Goal: Transaction & Acquisition: Obtain resource

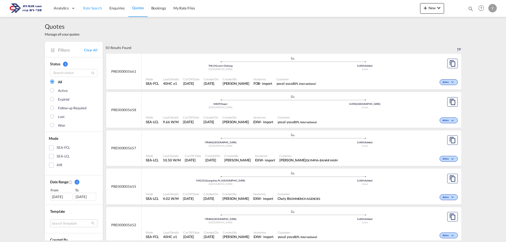
click at [93, 11] on link "Rate Search" at bounding box center [92, 8] width 26 height 17
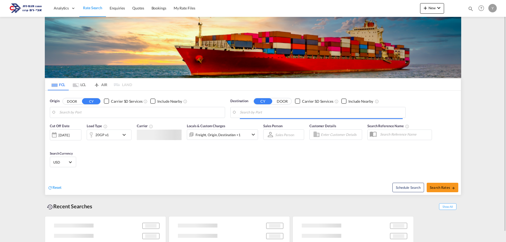
click at [81, 86] on md-tab-item "LCL" at bounding box center [79, 85] width 21 height 12
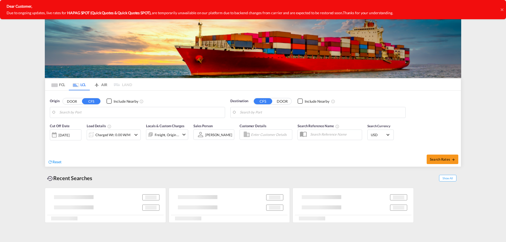
type input "Koper, SIKOP"
type input "[GEOGRAPHIC_DATA], [GEOGRAPHIC_DATA]"
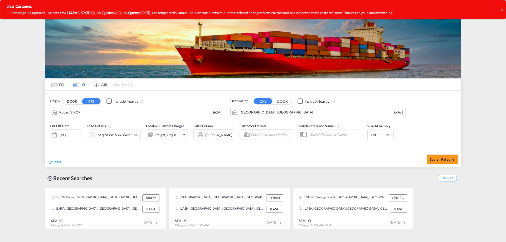
click at [496, 9] on div "Dear Customer, Due to ongoing updates, live rates for HAPAG SPOT (Quick Quotes …" at bounding box center [249, 9] width 499 height 19
click at [501, 11] on icon at bounding box center [501, 10] width 3 height 4
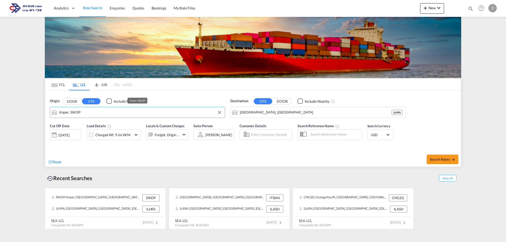
click at [76, 112] on input "Koper, SIKOP" at bounding box center [140, 113] width 163 height 8
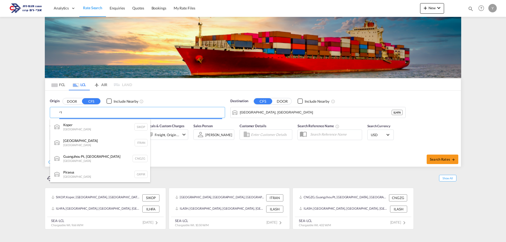
type input "ד"
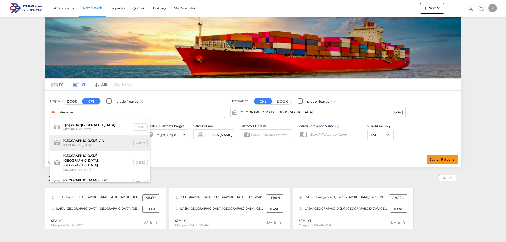
click at [95, 143] on div "[GEOGRAPHIC_DATA] , GD [GEOGRAPHIC_DATA] CNSZX" at bounding box center [100, 143] width 100 height 16
type input "[GEOGRAPHIC_DATA], GD, CNSZX"
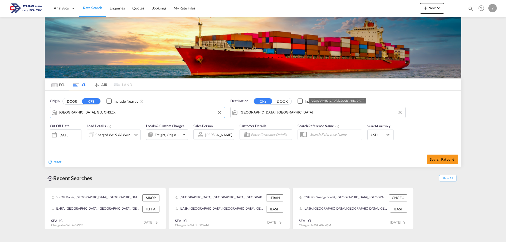
click at [244, 112] on input "[GEOGRAPHIC_DATA], [GEOGRAPHIC_DATA]" at bounding box center [321, 113] width 163 height 8
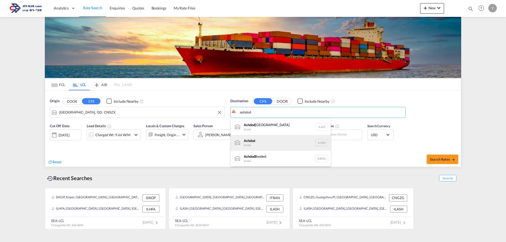
click at [257, 144] on div "Ashdod [GEOGRAPHIC_DATA] [GEOGRAPHIC_DATA]" at bounding box center [280, 143] width 100 height 16
type input "Ashdod, ILASH"
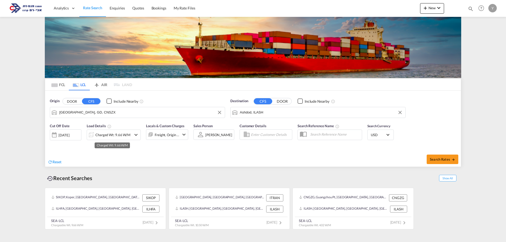
click at [110, 131] on div "Charged Wt: 9.66 W/M" at bounding box center [112, 134] width 35 height 7
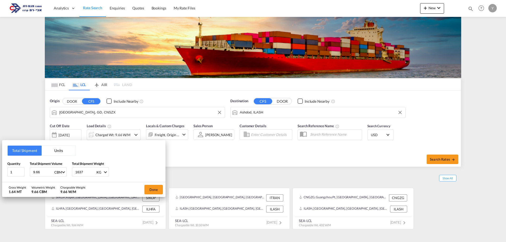
drag, startPoint x: 45, startPoint y: 172, endPoint x: 25, endPoint y: 177, distance: 20.6
click at [25, 177] on div "Total Shipment Units Quantity 1 Total Shipment Volume 9.66 CBM CBM CFT Total Sh…" at bounding box center [83, 161] width 163 height 42
type input "0.1"
type input "130"
click at [158, 191] on button "Done" at bounding box center [153, 189] width 18 height 9
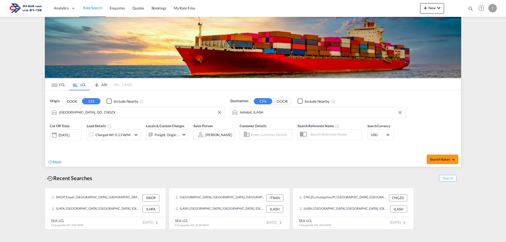
click at [68, 133] on div "[DATE]" at bounding box center [63, 135] width 11 height 5
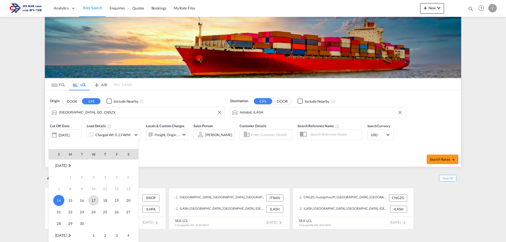
click at [95, 200] on span "17" at bounding box center [93, 200] width 11 height 11
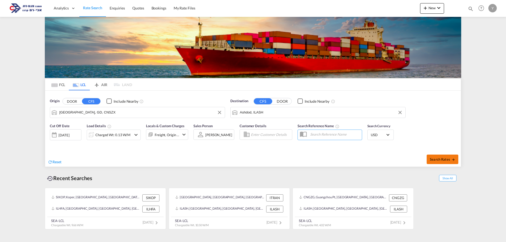
click at [444, 164] on button "Search Rates" at bounding box center [442, 159] width 32 height 9
type input "CNSZX to ILASH / [DATE]"
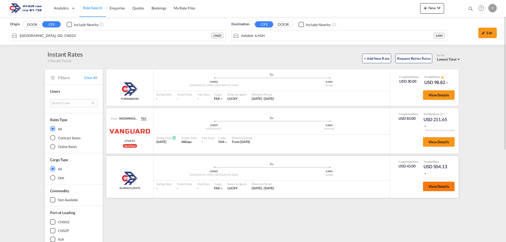
click at [434, 186] on span "View Details" at bounding box center [438, 186] width 21 height 4
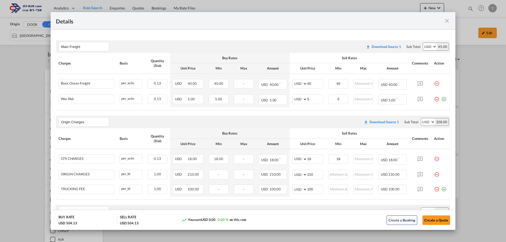
scroll to position [105, 0]
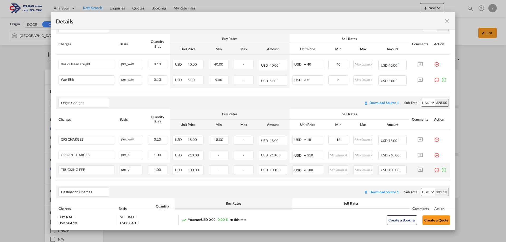
click at [434, 171] on md-icon "icon-minus-circle-outline red-400-fg pt-7" at bounding box center [436, 167] width 5 height 5
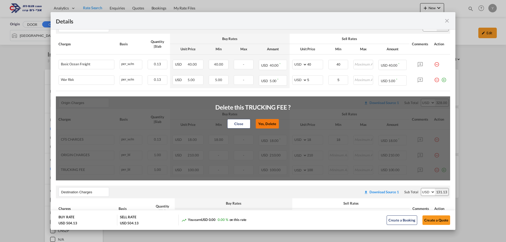
click at [259, 125] on button "Yes, Delete" at bounding box center [266, 123] width 23 height 9
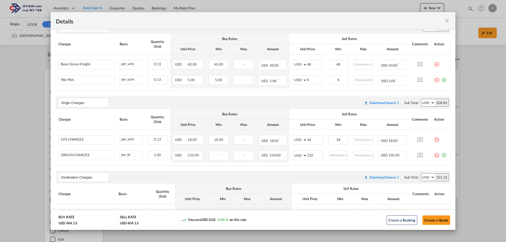
click at [434, 155] on md-icon "icon-minus-circle-outline red-400-fg pt-7" at bounding box center [436, 153] width 5 height 5
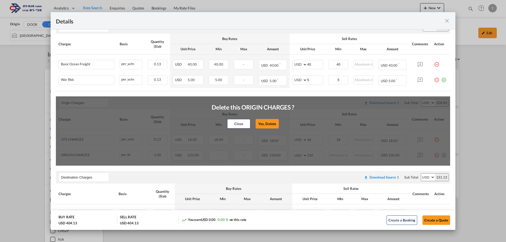
click at [264, 124] on button "Yes, Delete" at bounding box center [266, 123] width 23 height 9
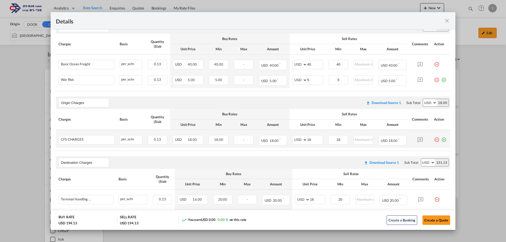
click at [434, 140] on md-icon "icon-minus-circle-outline red-400-fg pt-7" at bounding box center [436, 137] width 5 height 5
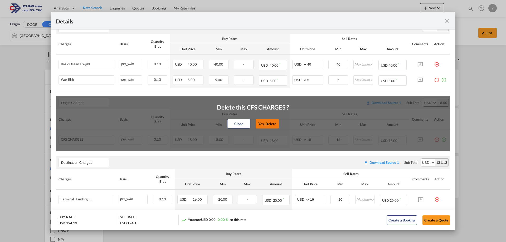
click at [264, 122] on button "Yes, Delete" at bounding box center [266, 123] width 23 height 9
type input "Destination Charges"
type input "16"
type input "20"
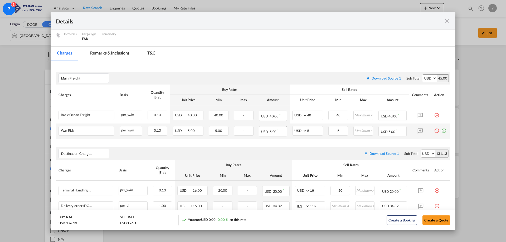
scroll to position [26, 0]
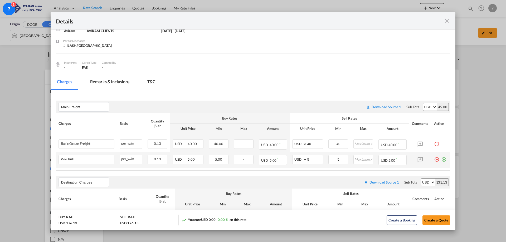
click at [439, 158] on div "Port of Loading ..." at bounding box center [442, 157] width 7 height 5
click at [434, 158] on md-icon "icon-minus-circle-outline red-400-fg pt-7" at bounding box center [436, 157] width 5 height 5
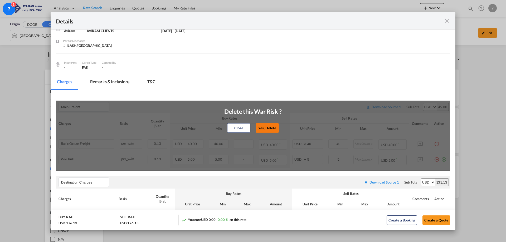
click at [269, 128] on button "Yes, Delete" at bounding box center [266, 127] width 23 height 9
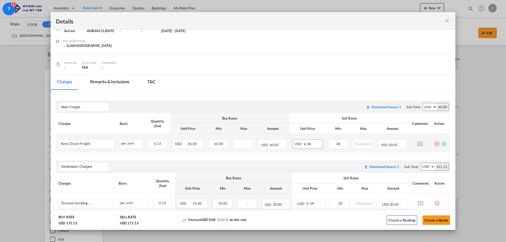
drag, startPoint x: 306, startPoint y: 142, endPoint x: 300, endPoint y: 145, distance: 6.4
click at [300, 145] on md-input-container "AED AFN ALL AMD ANG AOA ARS AUD AWG AZN BAM BBD BDT BGN BHD BIF BMD BND [PERSON…" at bounding box center [307, 143] width 31 height 9
type input "45"
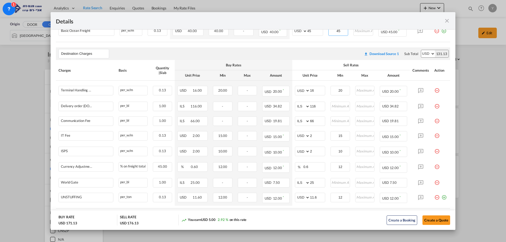
scroll to position [168, 0]
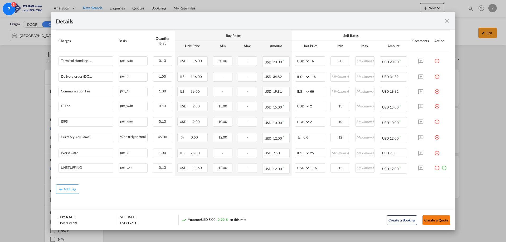
type input "45"
click at [436, 221] on button "Create a Quote" at bounding box center [436, 219] width 28 height 9
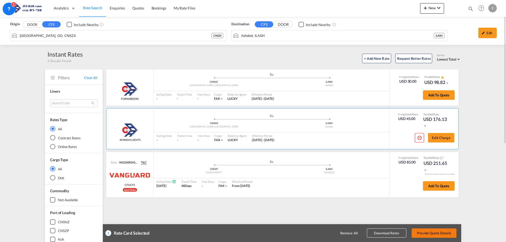
click at [430, 233] on button "Provide Quote Details" at bounding box center [433, 232] width 45 height 9
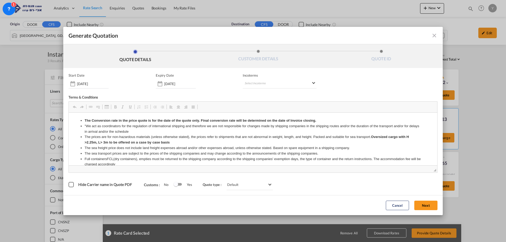
scroll to position [0, 0]
click at [282, 84] on md-select "Select Incoterms CIP - export Carriage and Insurance Paid to CIF - export Cost,…" at bounding box center [280, 83] width 74 height 9
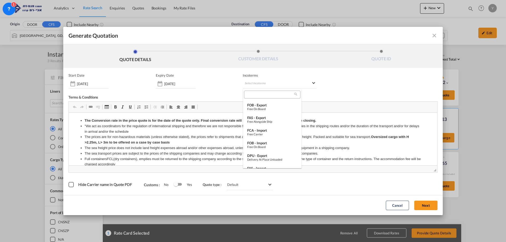
scroll to position [121, 0]
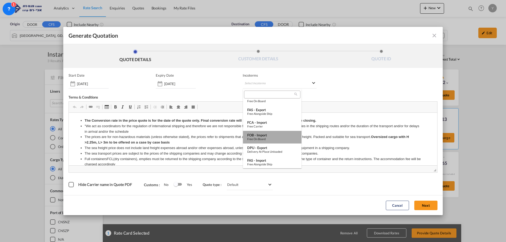
click at [277, 135] on div "FOB - import" at bounding box center [272, 135] width 50 height 4
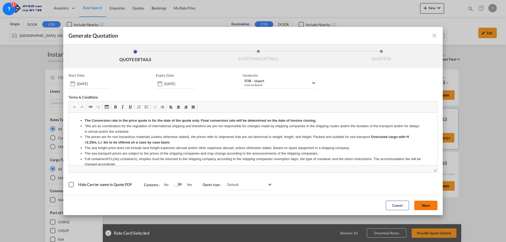
click at [429, 205] on button "Next" at bounding box center [425, 205] width 23 height 9
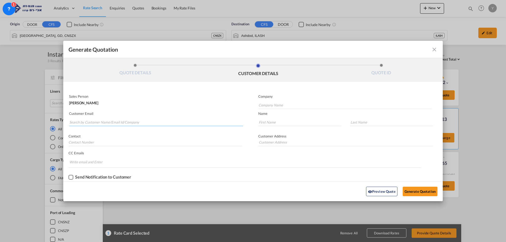
click at [135, 124] on input "Search by Customer Name/Email Id/Company" at bounding box center [156, 122] width 174 height 8
type input "[PERSON_NAME]"
click at [125, 131] on div "[PERSON_NAME] haimk@ [PERSON_NAME] .[DOMAIN_NAME] | [PERSON_NAME] Plasto Mechan…" at bounding box center [156, 133] width 174 height 14
type input "[PERSON_NAME] Plasto Mechanics"
type input "[EMAIL_ADDRESS][PERSON_NAME][DOMAIN_NAME]"
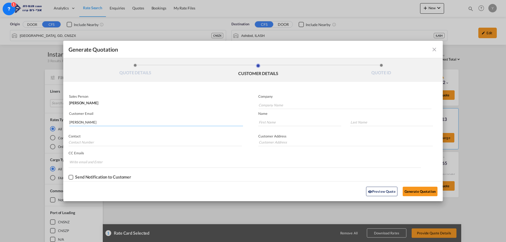
type input "Haim"
type input "Kalfon"
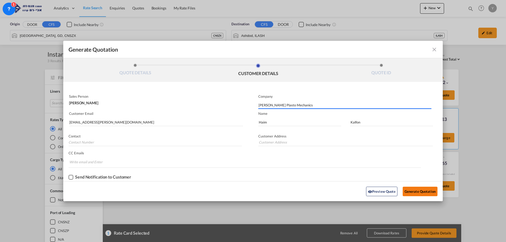
click at [424, 189] on button "Generate Quotation" at bounding box center [419, 191] width 35 height 9
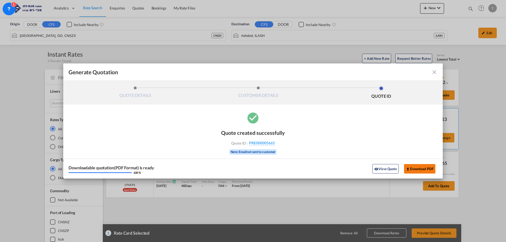
click at [421, 170] on button "Download PDF" at bounding box center [419, 168] width 31 height 9
